Goal: Task Accomplishment & Management: Use online tool/utility

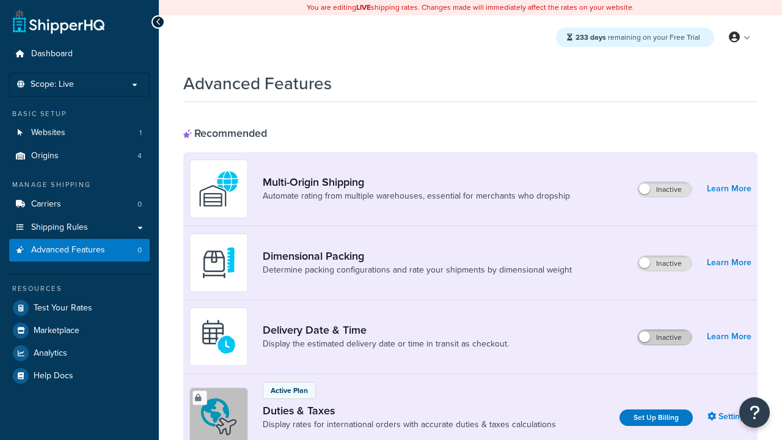
click at [664, 337] on label "Inactive" at bounding box center [665, 337] width 54 height 15
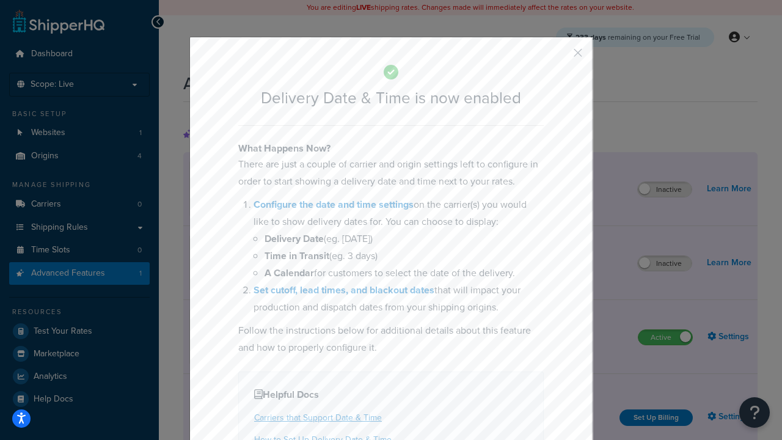
click at [559, 57] on button "button" at bounding box center [559, 57] width 3 height 3
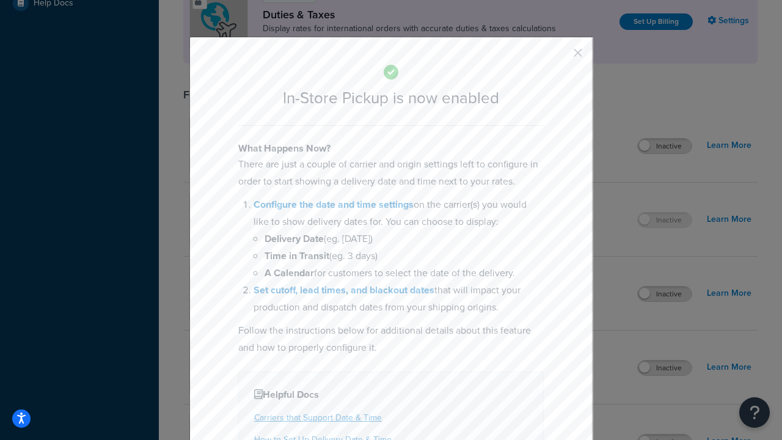
click at [559, 56] on button "button" at bounding box center [559, 57] width 3 height 3
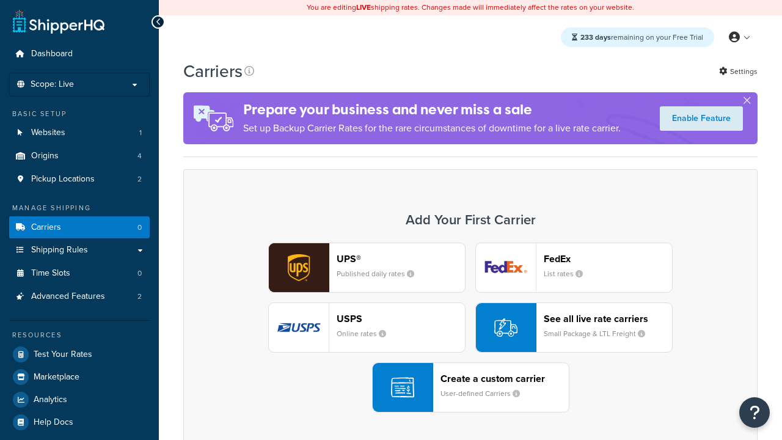
click at [470, 327] on div "UPS® Published daily rates FedEx List rates USPS Online rates See all live rate…" at bounding box center [470, 327] width 548 height 170
click at [470, 387] on div "Create a custom carrier User-defined Carriers" at bounding box center [504, 387] width 128 height 29
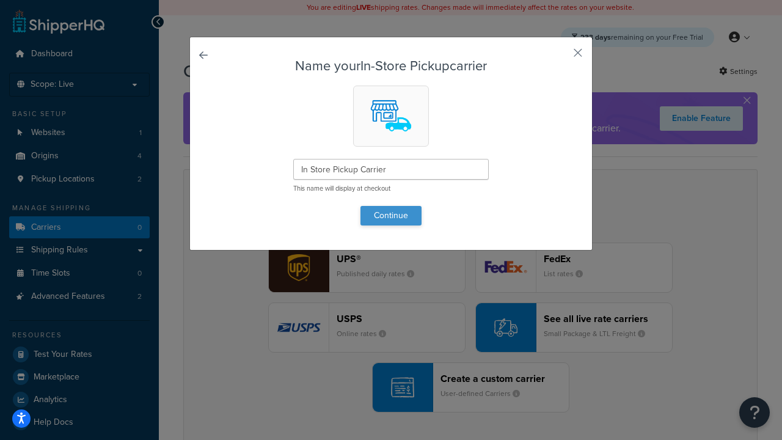
type input "In Store Pickup Carrier"
click at [391, 215] on button "Continue" at bounding box center [390, 216] width 61 height 20
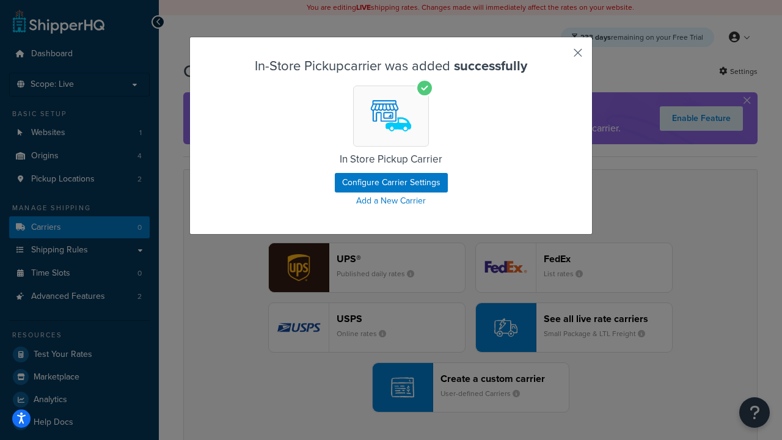
click at [559, 57] on button "button" at bounding box center [559, 57] width 3 height 3
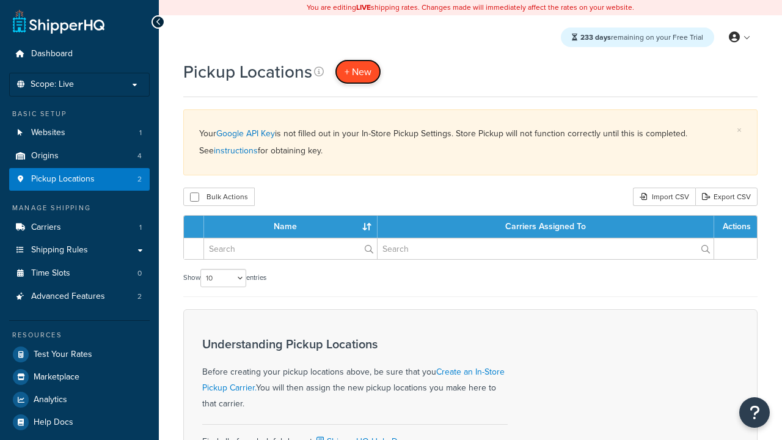
click at [358, 71] on span "+ New" at bounding box center [357, 72] width 27 height 14
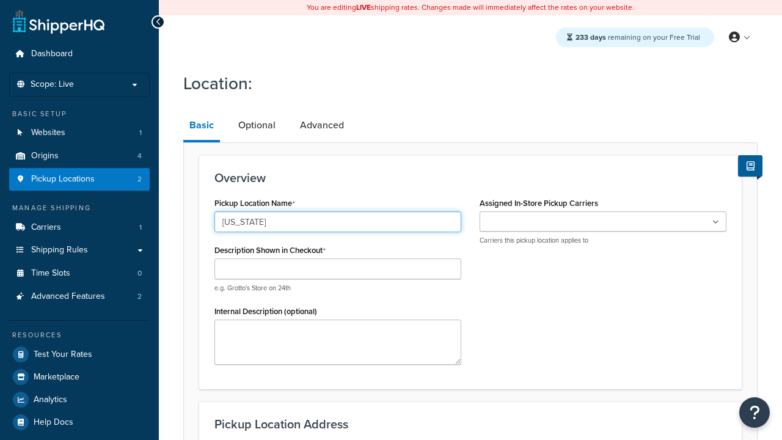
type input "[US_STATE]"
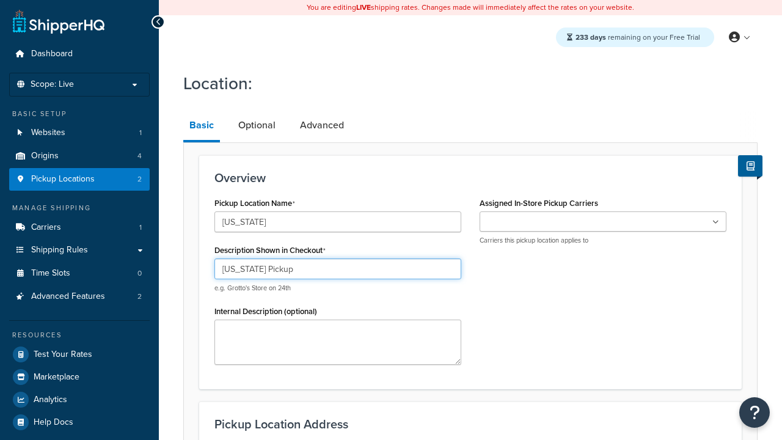
type input "[US_STATE] Pickup"
click at [603, 222] on ul at bounding box center [602, 221] width 247 height 20
type input "3385 Michelson Drive"
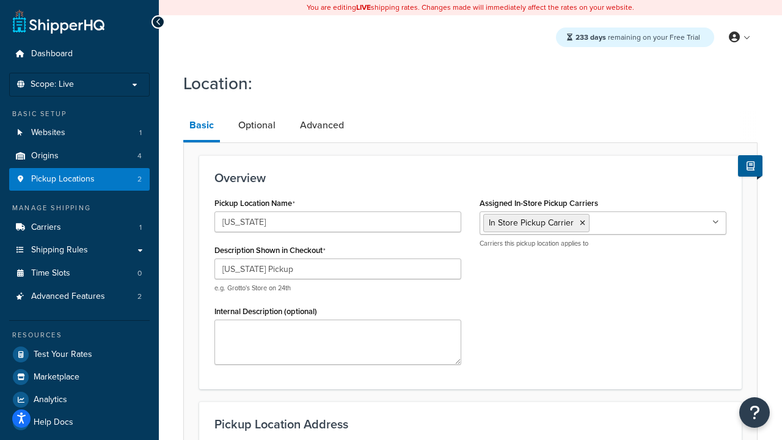
type input "Suite B"
type input "Irvine"
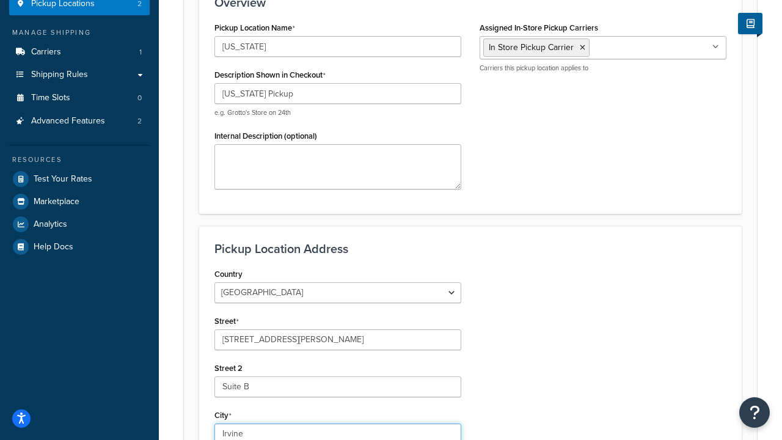
select select "5"
type input "Irvine"
type input "92612"
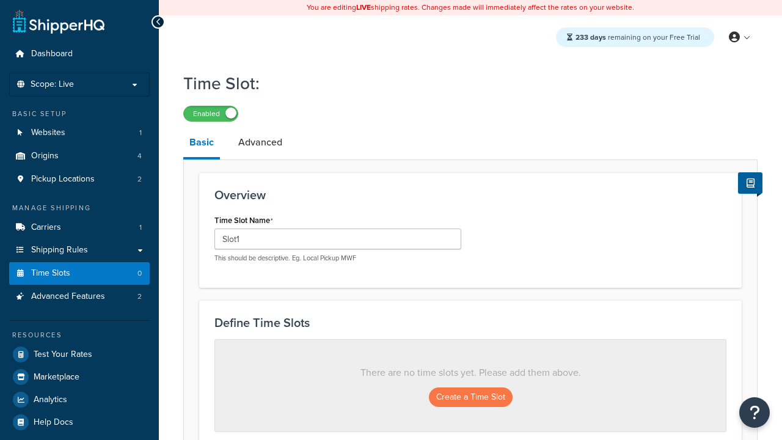
type input "Slot1"
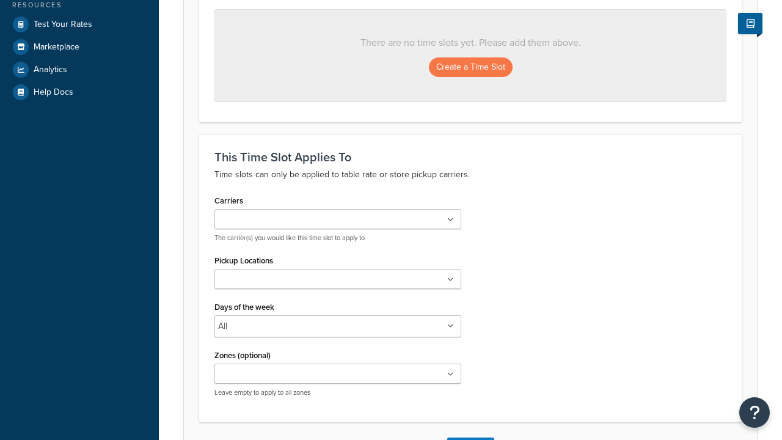
click at [338, 283] on ul at bounding box center [337, 279] width 247 height 20
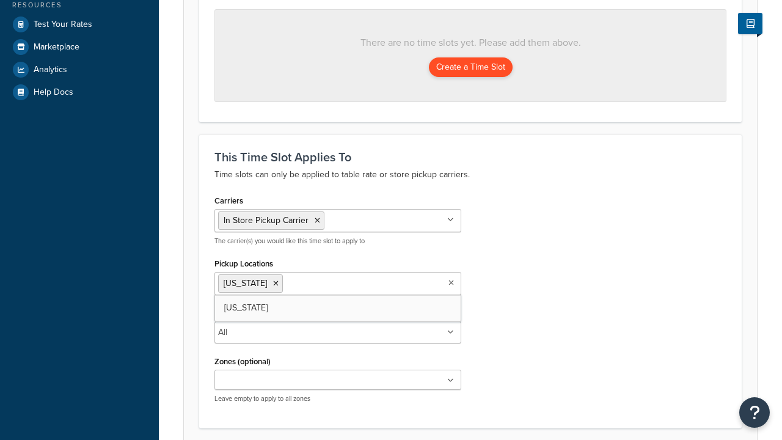
click at [470, 68] on button "Create a Time Slot" at bounding box center [471, 67] width 84 height 20
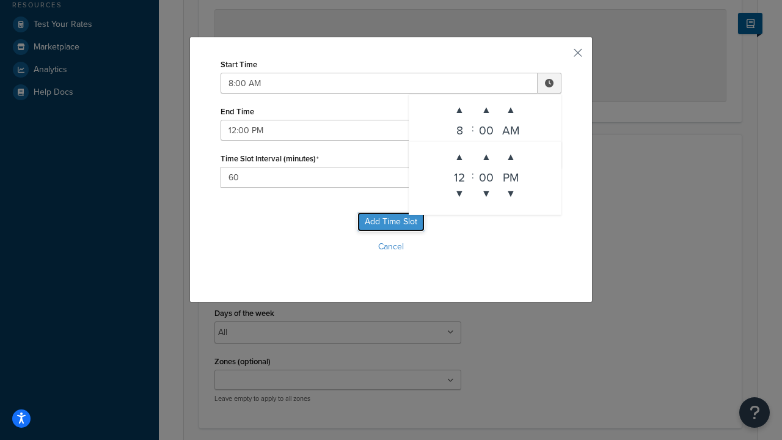
click at [391, 222] on button "Add Time Slot" at bounding box center [390, 222] width 67 height 20
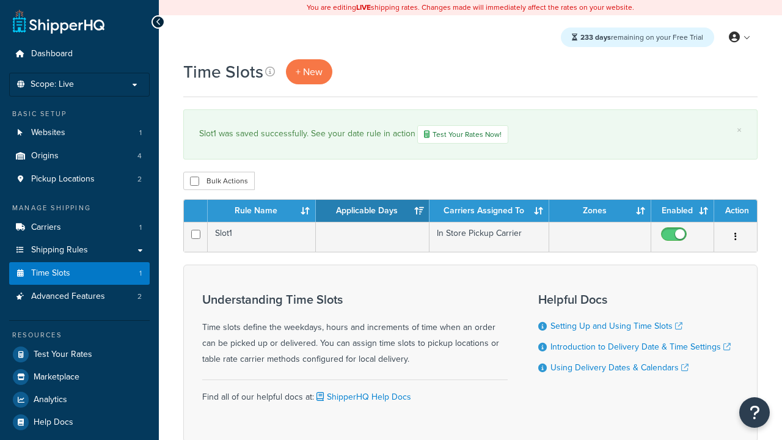
click at [261, 212] on th "Rule Name" at bounding box center [262, 211] width 108 height 22
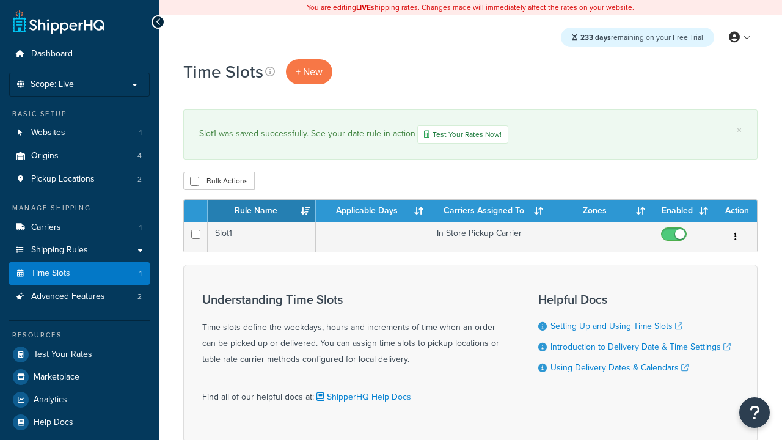
click at [261, 212] on th "Rule Name" at bounding box center [262, 211] width 108 height 22
click at [373, 212] on th "Applicable Days" at bounding box center [373, 211] width 114 height 22
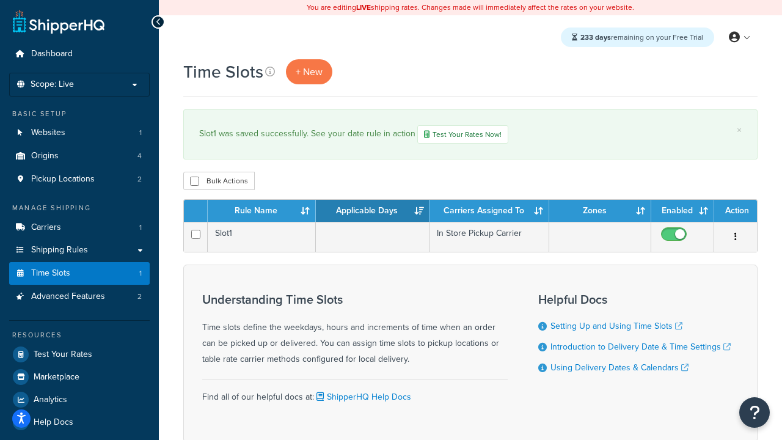
click at [373, 212] on th "Applicable Days" at bounding box center [373, 211] width 114 height 22
click at [489, 212] on th "Carriers Assigned To" at bounding box center [489, 211] width 120 height 22
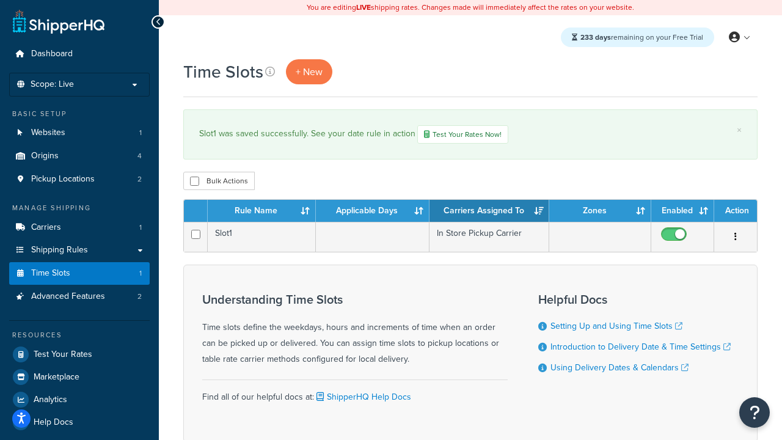
click at [489, 212] on th "Carriers Assigned To" at bounding box center [489, 211] width 120 height 22
click at [600, 212] on th "Zones" at bounding box center [600, 211] width 102 height 22
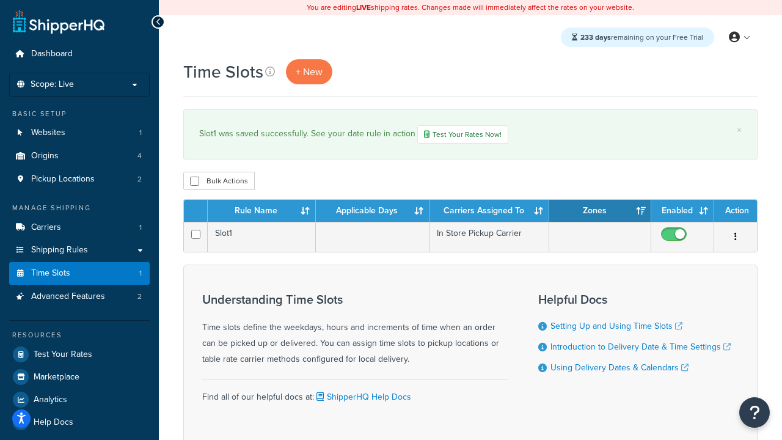
click at [682, 212] on th "Enabled" at bounding box center [682, 211] width 63 height 22
click at [735, 212] on th "Action" at bounding box center [735, 211] width 43 height 22
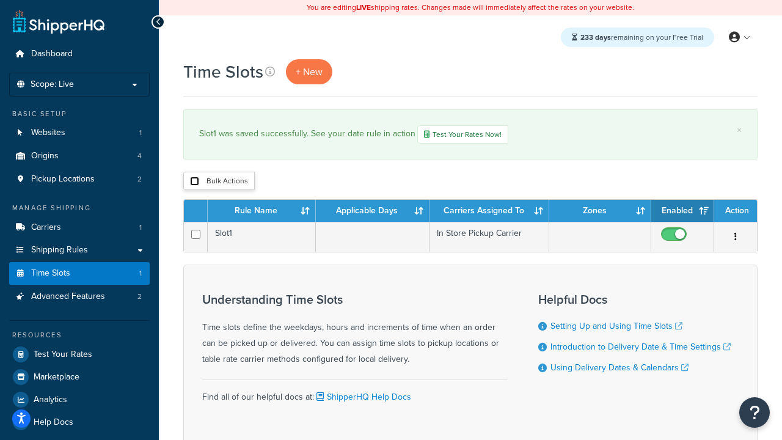
click at [194, 182] on input "checkbox" at bounding box center [194, 181] width 9 height 9
checkbox input "true"
click at [0, 0] on button "Delete" at bounding box center [0, 0] width 0 height 0
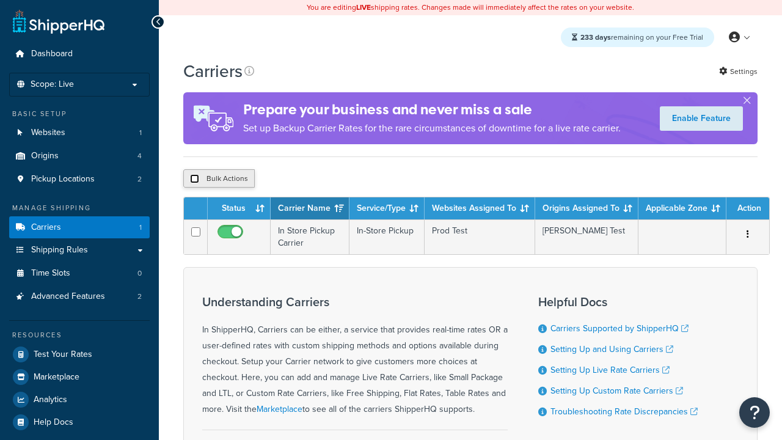
click at [194, 180] on input "checkbox" at bounding box center [194, 178] width 9 height 9
checkbox input "true"
click at [0, 0] on button "Delete" at bounding box center [0, 0] width 0 height 0
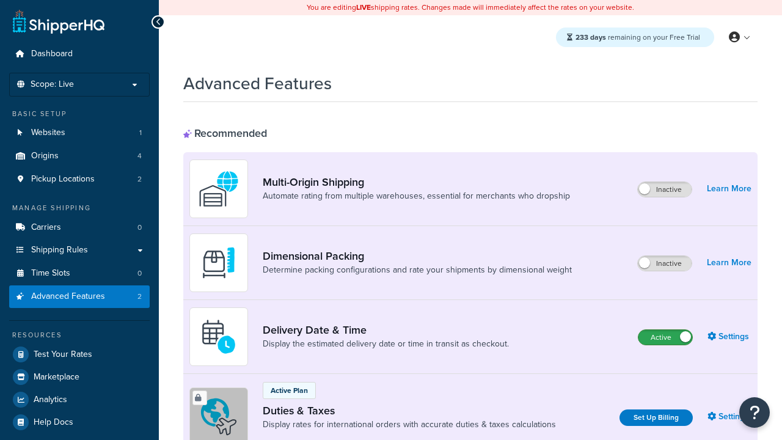
click at [665, 337] on label "Active" at bounding box center [665, 337] width 54 height 15
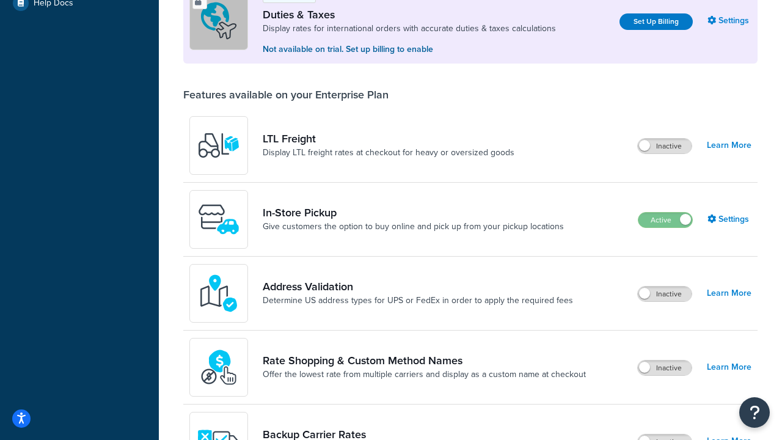
scroll to position [373, 0]
